Goal: Find specific page/section: Find specific page/section

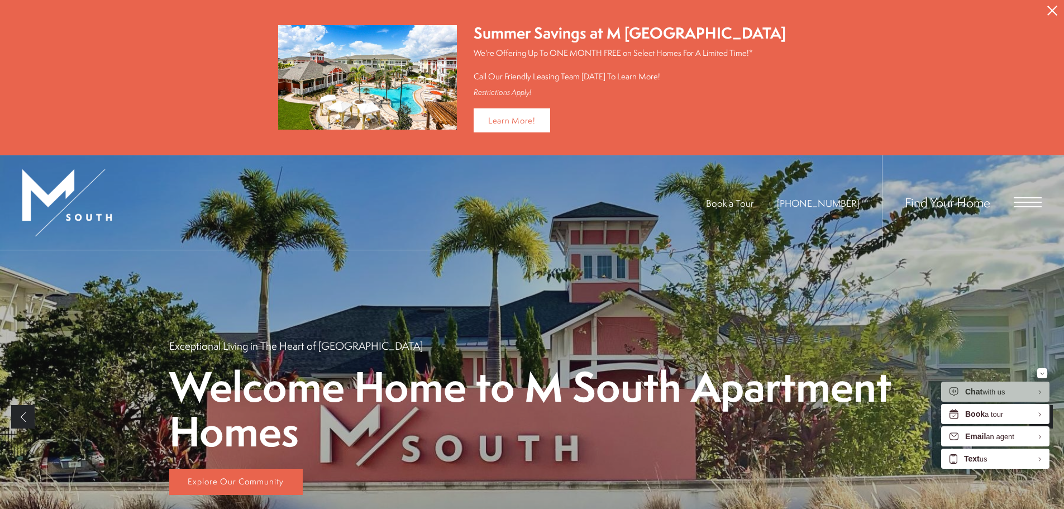
click at [1052, 10] on icon "Close Alert" at bounding box center [1053, 11] width 10 height 10
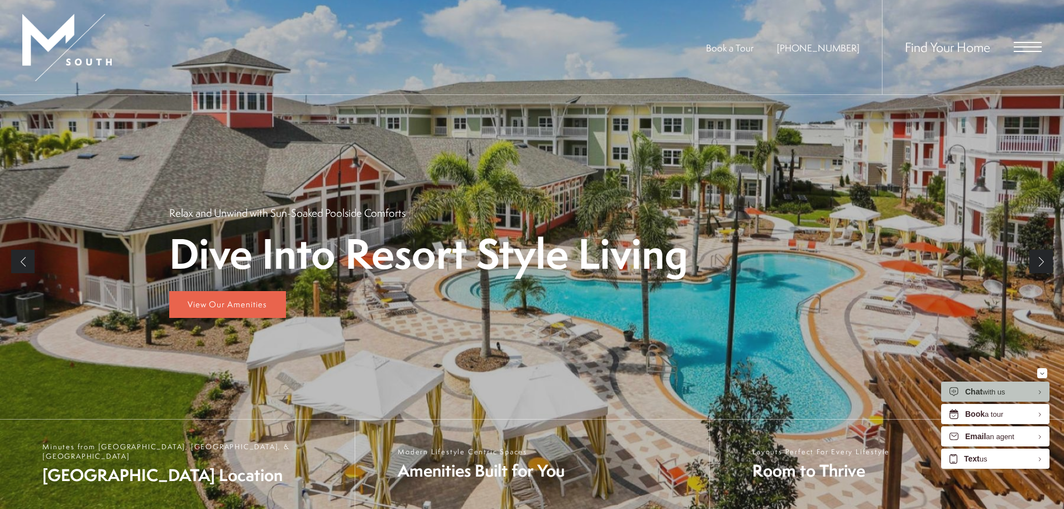
click at [1012, 45] on div "Find Your Home" at bounding box center [962, 47] width 160 height 94
click at [949, 45] on span "Find Your Home" at bounding box center [947, 47] width 85 height 18
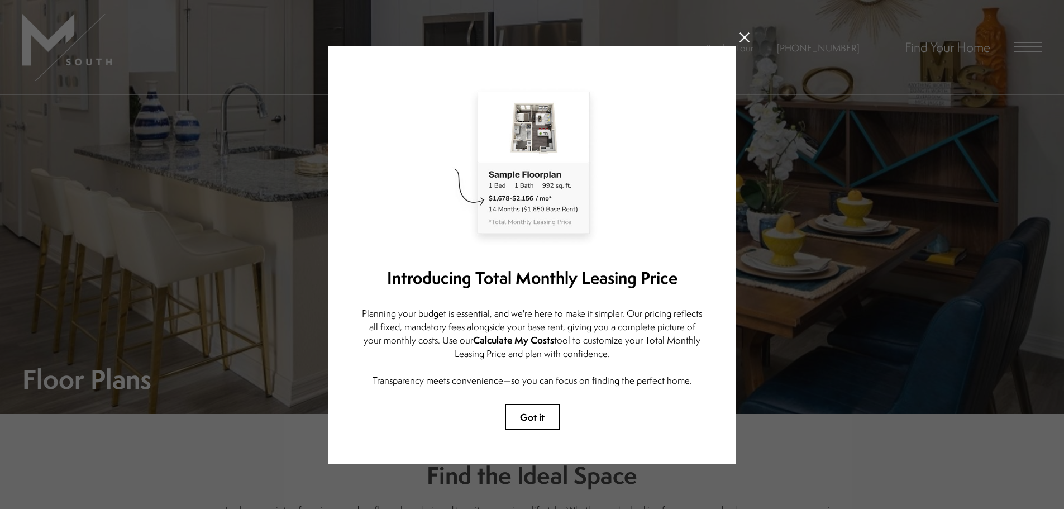
click at [543, 421] on button "Got it" at bounding box center [532, 417] width 55 height 26
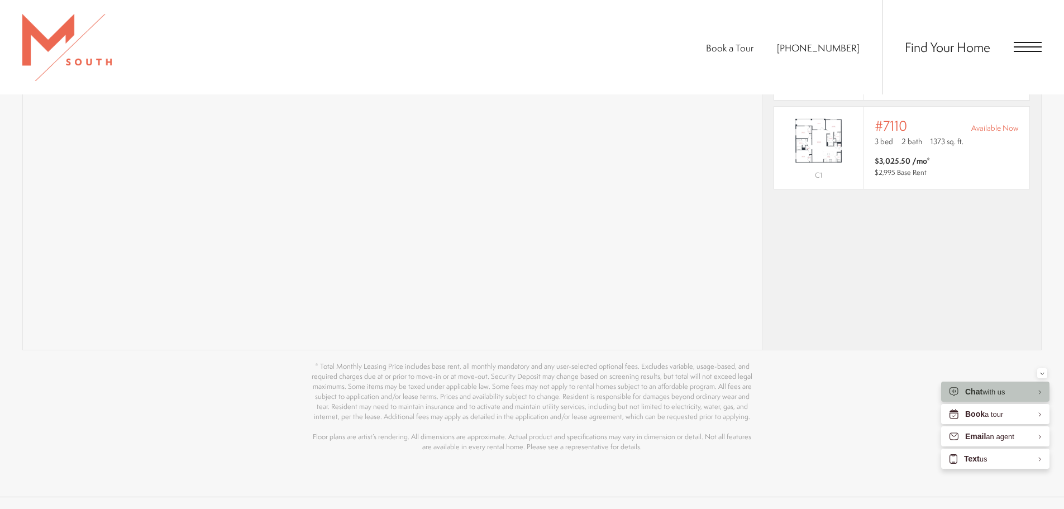
scroll to position [1173, 0]
